Goal: Task Accomplishment & Management: Complete application form

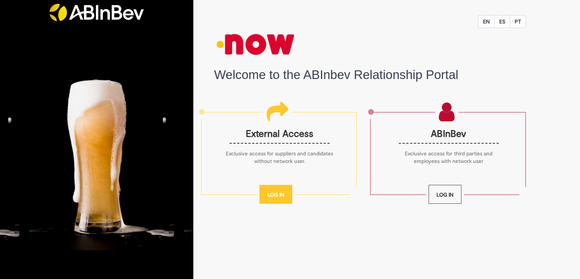
click at [275, 195] on link "Log In" at bounding box center [276, 194] width 33 height 19
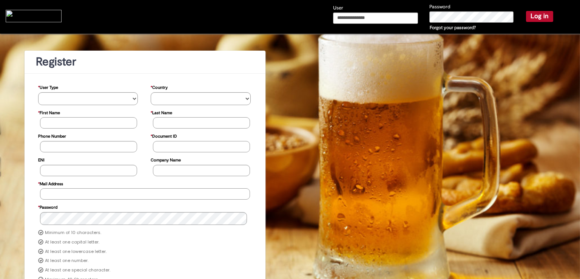
type input "**********"
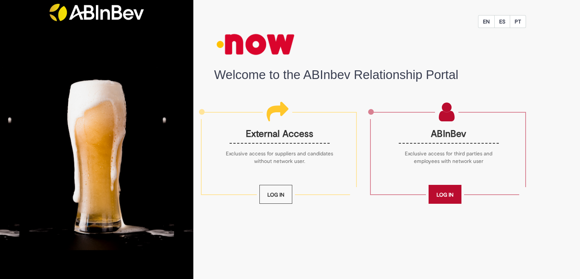
click at [436, 185] on link "Log In" at bounding box center [445, 194] width 33 height 19
